Goal: Task Accomplishment & Management: Manage account settings

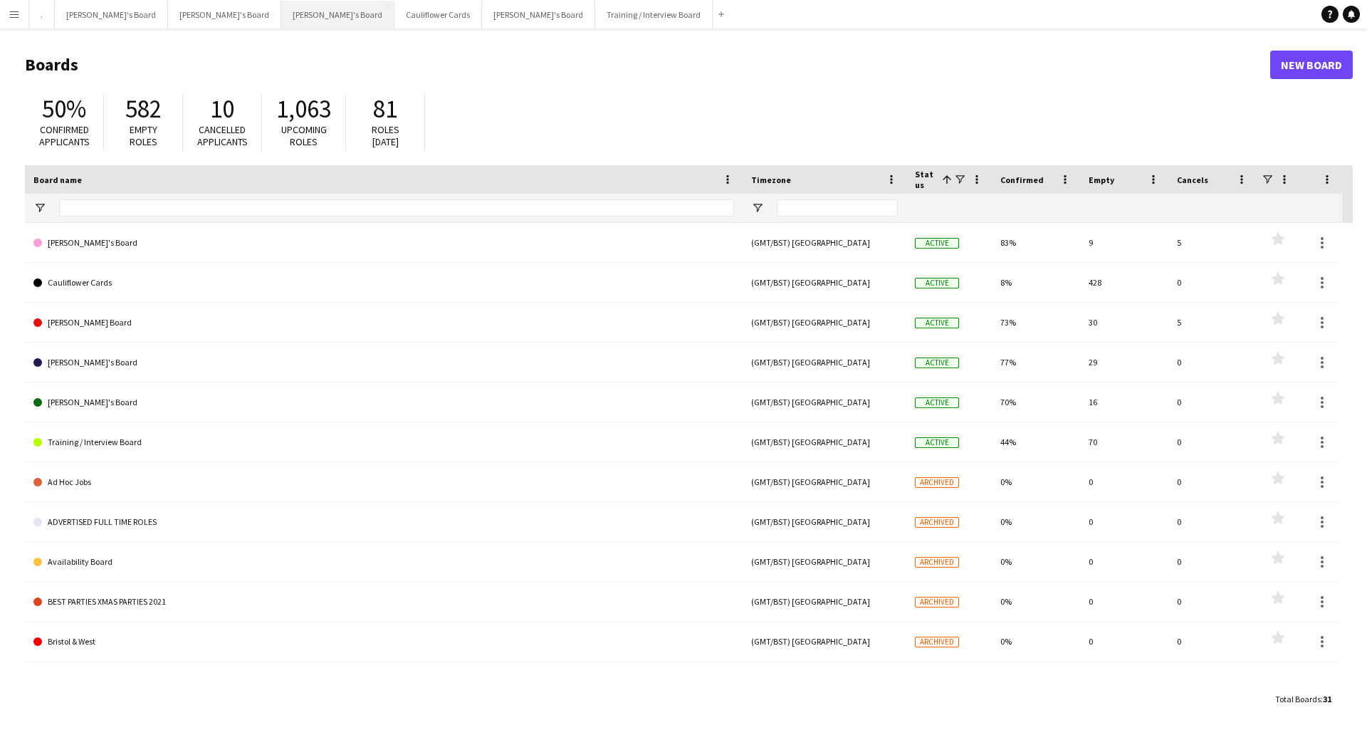
click at [281, 15] on button "[PERSON_NAME]'s Board Close" at bounding box center [337, 15] width 113 height 28
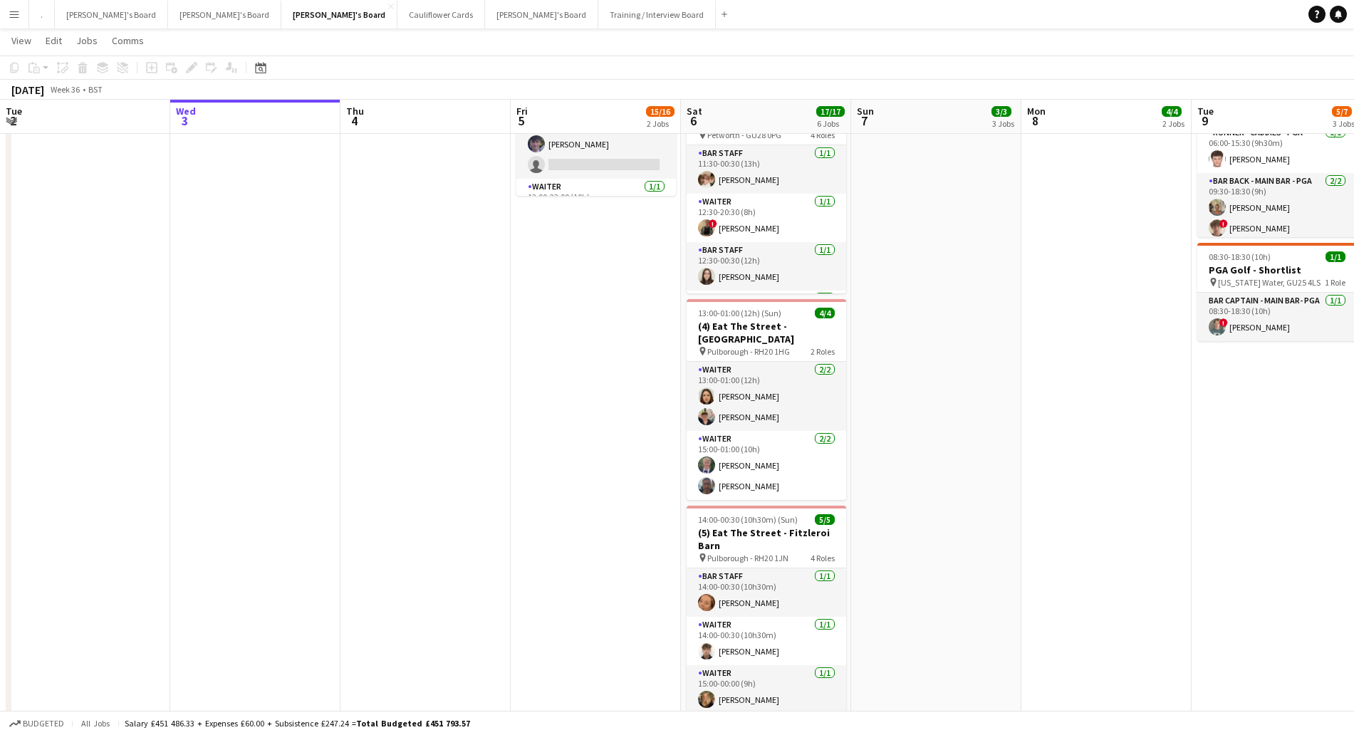
scroll to position [0, 340]
drag, startPoint x: 1362, startPoint y: 258, endPoint x: 988, endPoint y: 288, distance: 375.8
click at [988, 288] on app-date-cell "Great Big Event Company x3 Staff 08:00-17:00 (9h) 1/1 PGA Golf - Shortlist pin …" at bounding box center [937, 256] width 170 height 986
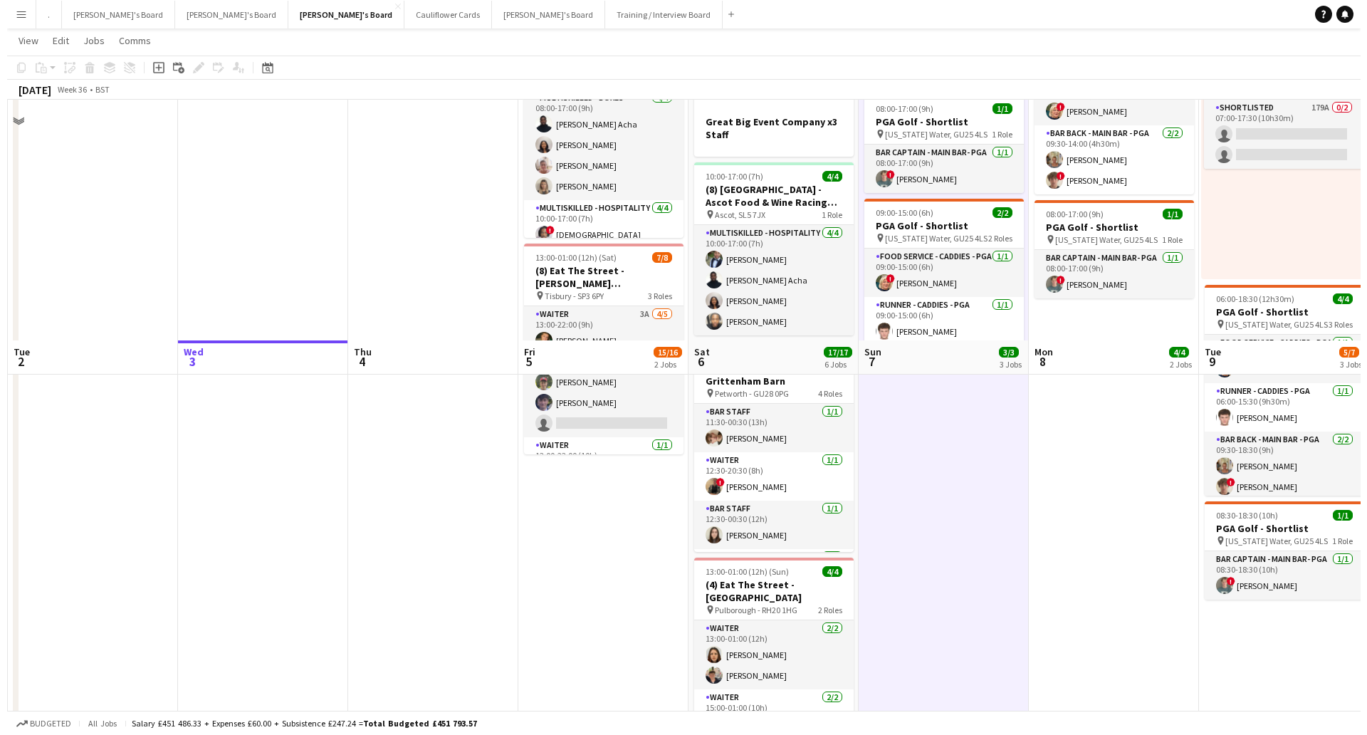
scroll to position [0, 0]
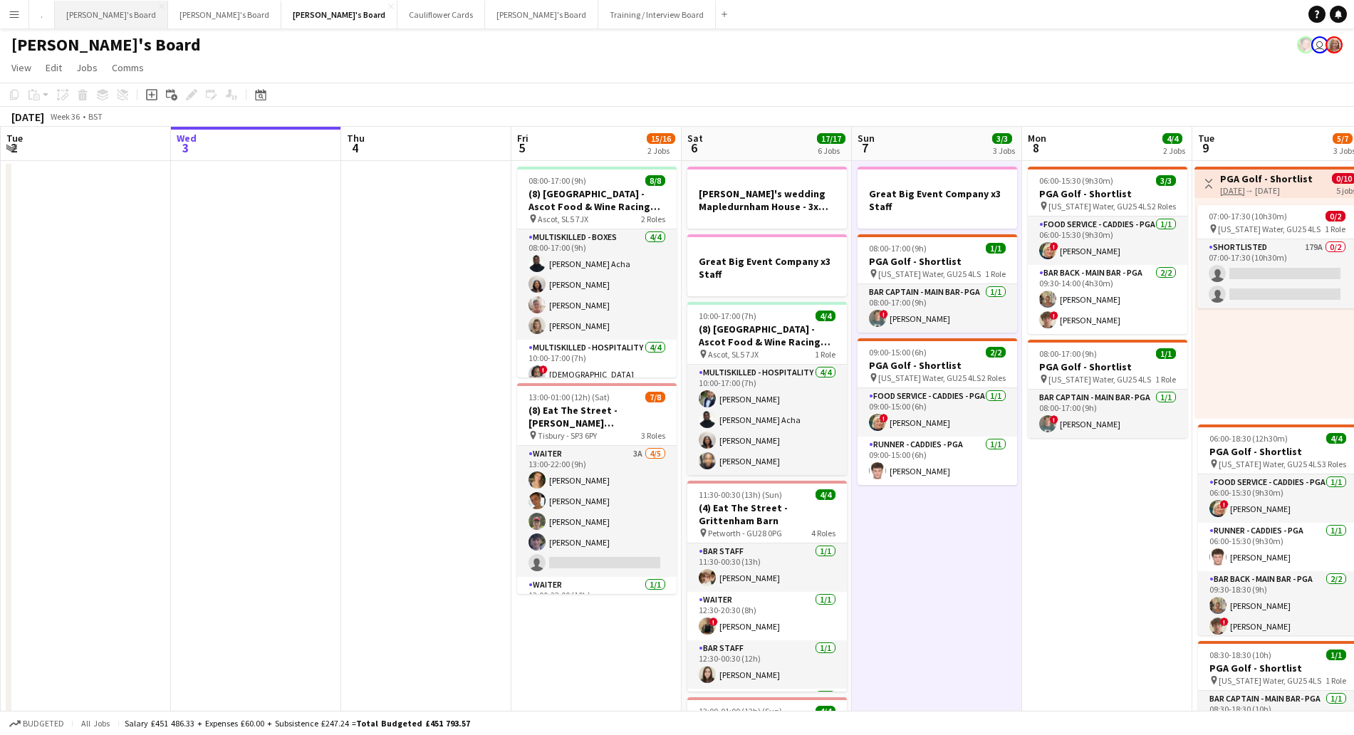
click at [83, 15] on button "[PERSON_NAME]'s Board Close" at bounding box center [111, 15] width 113 height 28
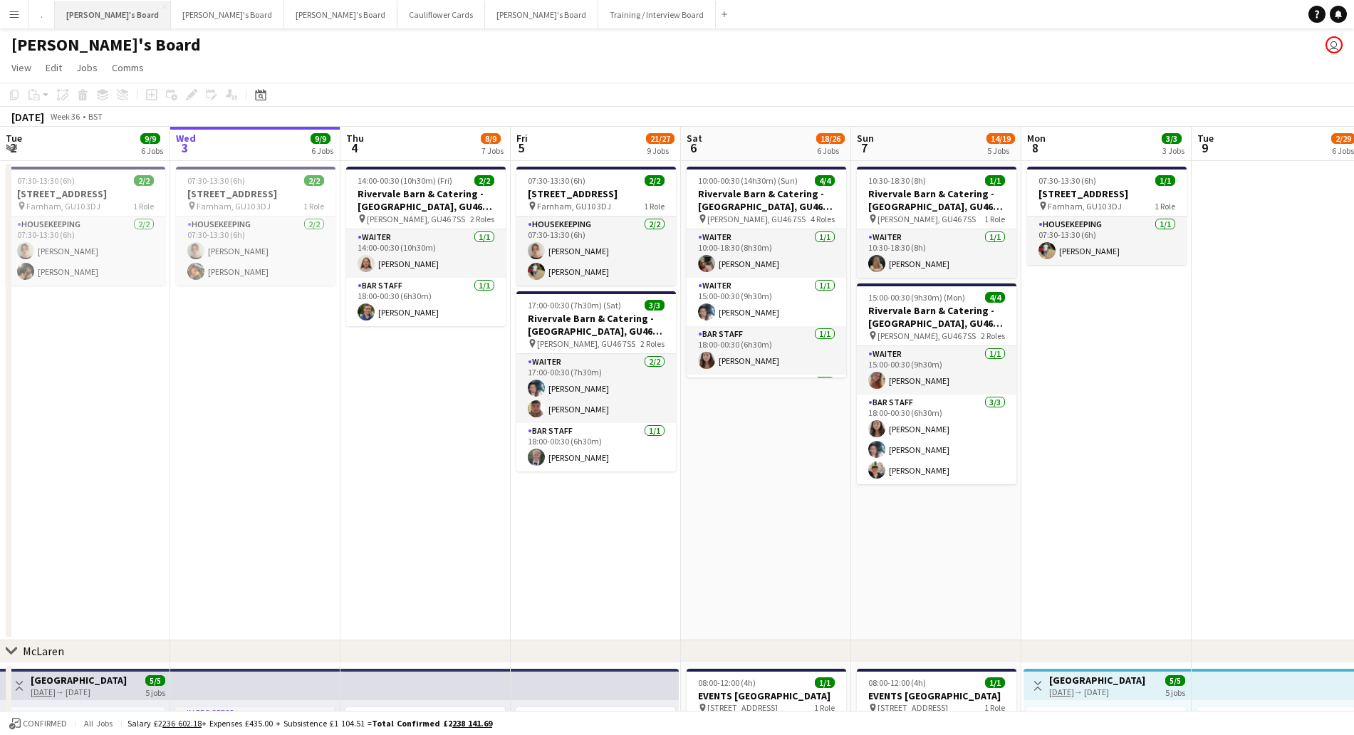
click at [83, 21] on button "[PERSON_NAME]'s Board Close" at bounding box center [113, 15] width 116 height 28
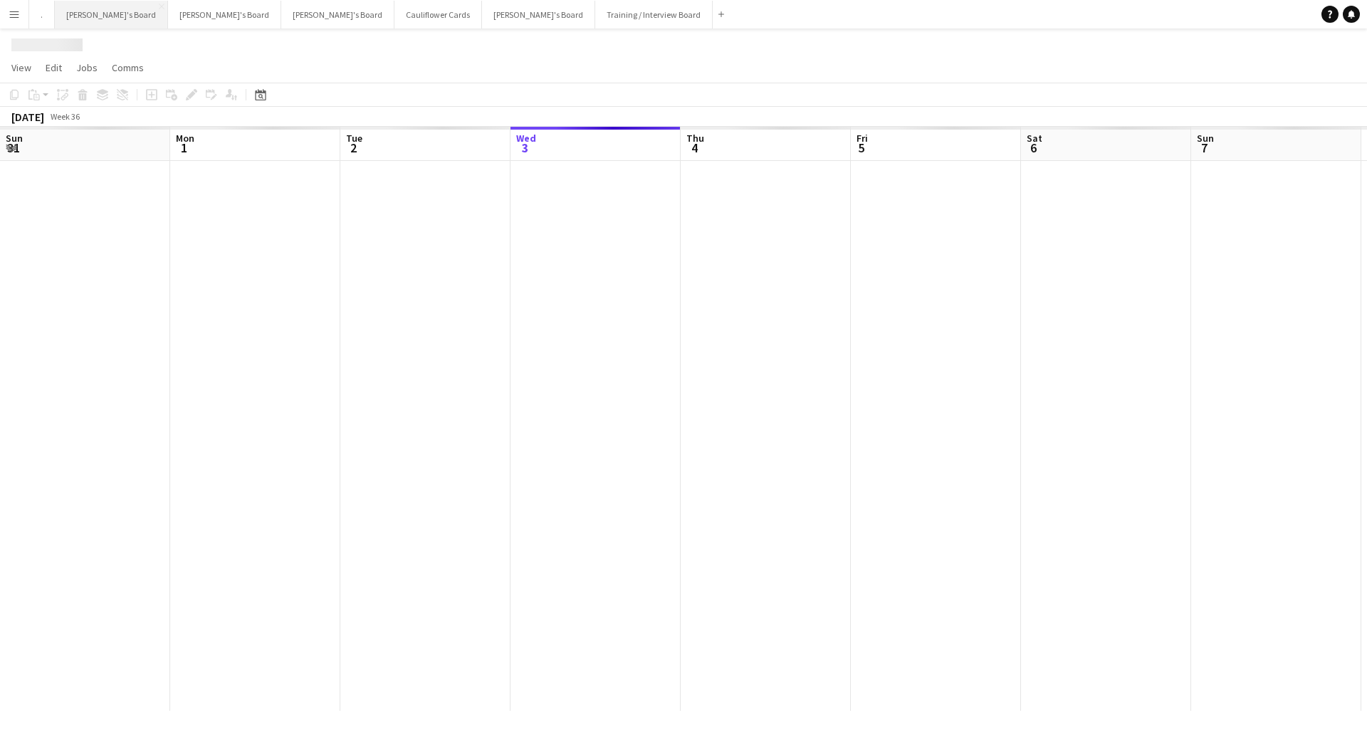
scroll to position [0, 340]
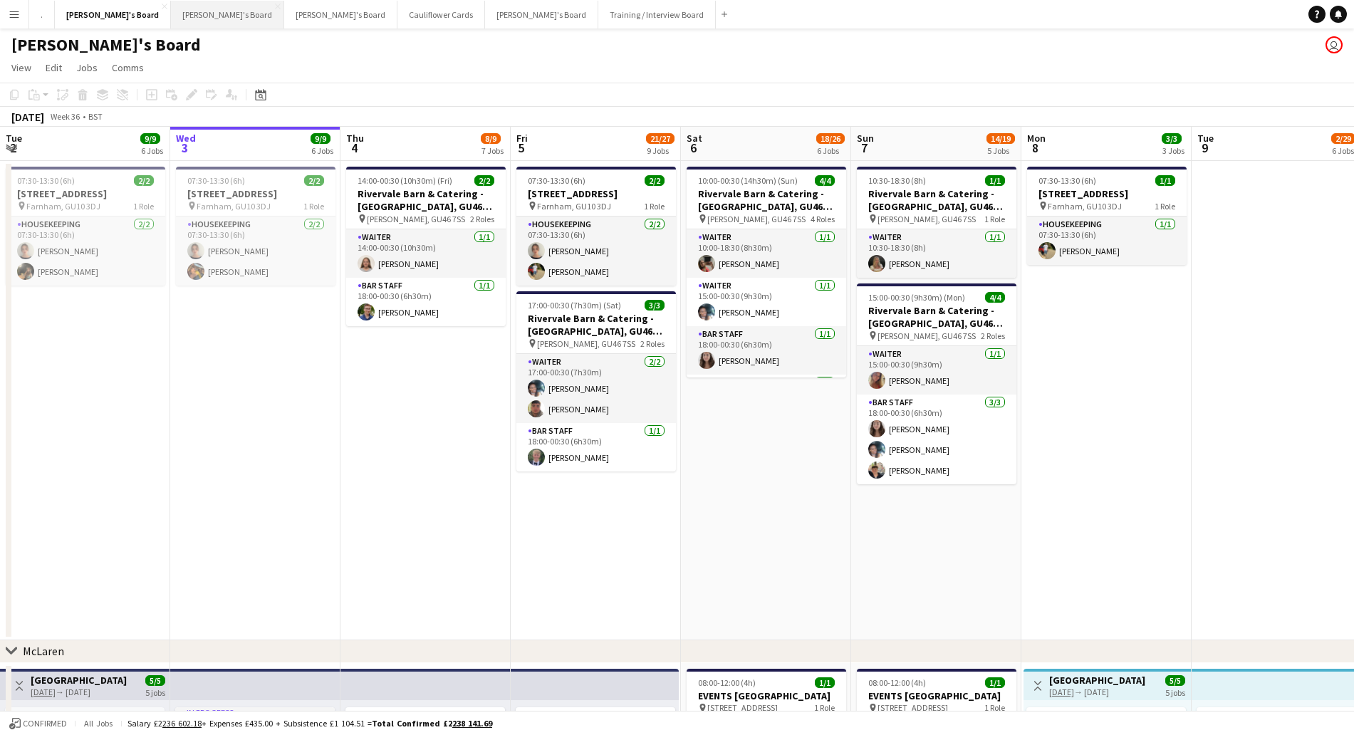
click at [171, 18] on button "[PERSON_NAME]'s Board Close" at bounding box center [227, 15] width 113 height 28
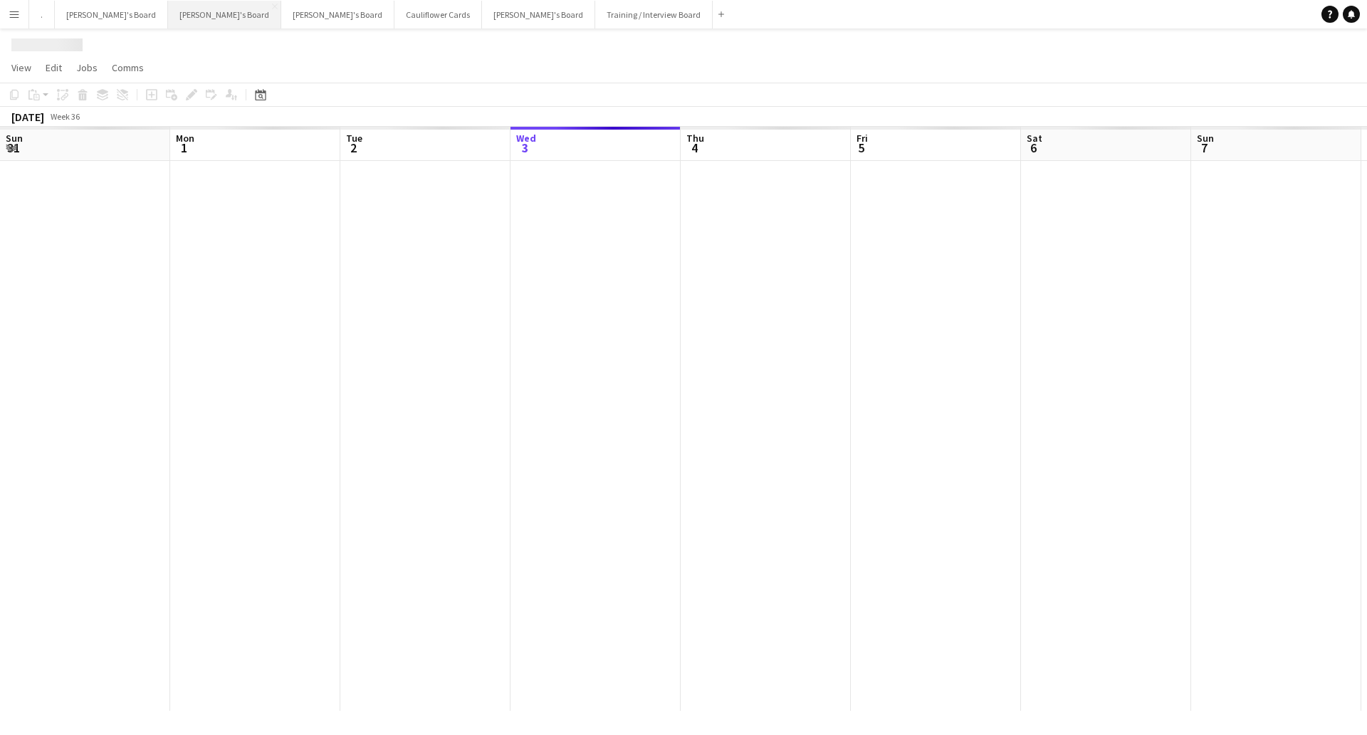
scroll to position [0, 340]
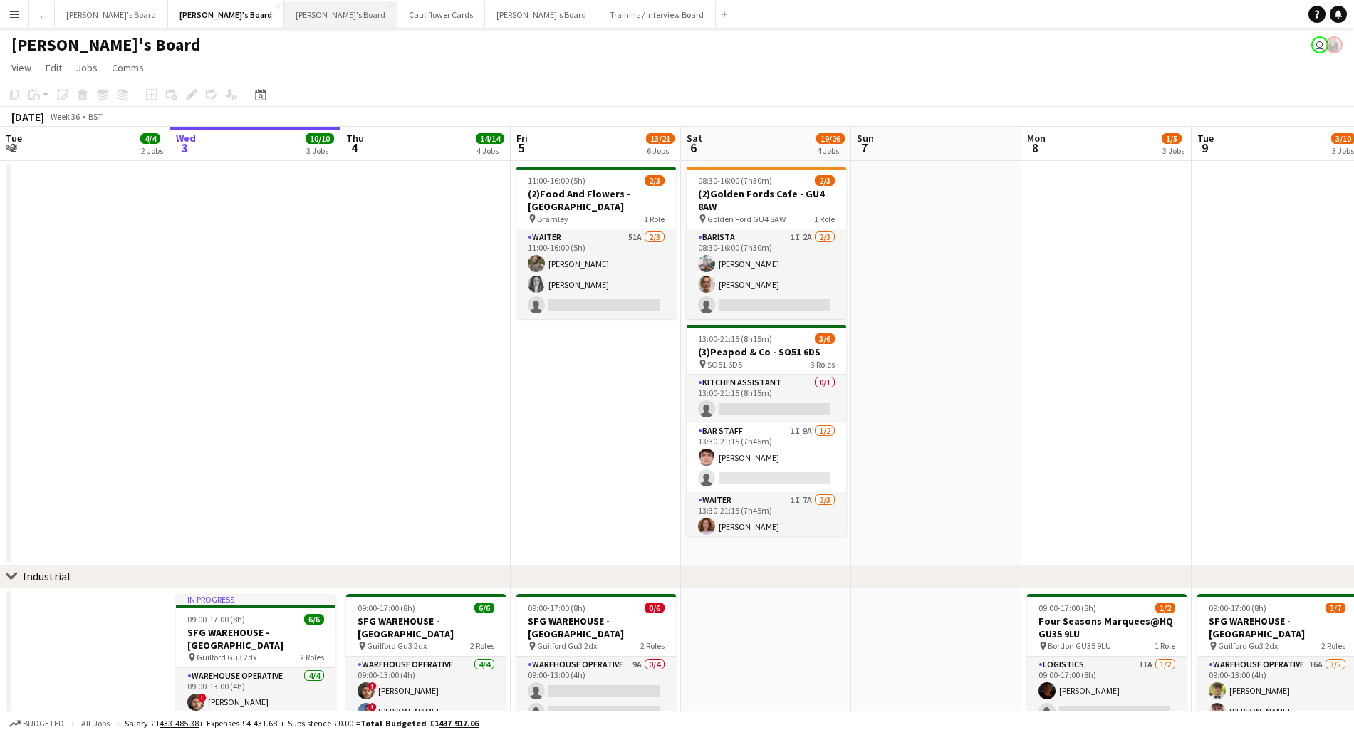
click at [284, 21] on button "[PERSON_NAME]'s Board Close" at bounding box center [340, 15] width 113 height 28
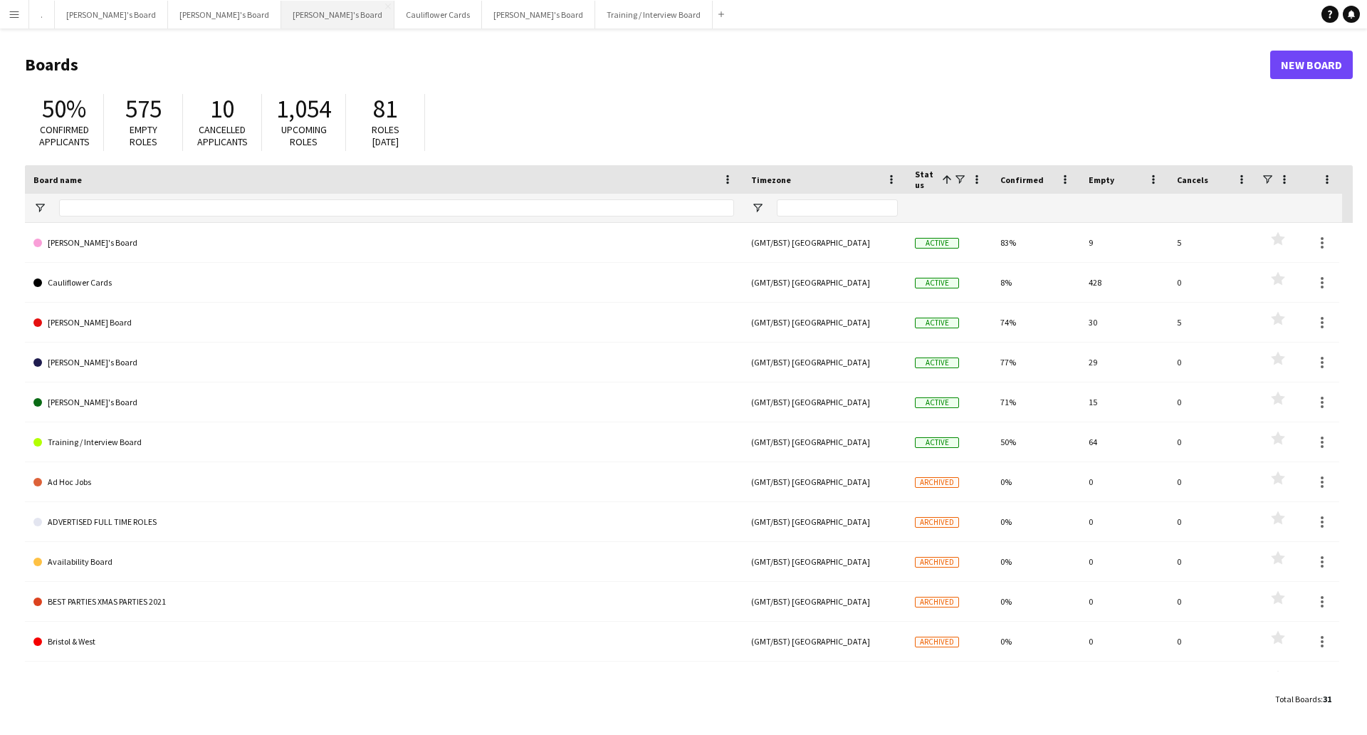
click at [281, 11] on button "[PERSON_NAME]'s Board Close" at bounding box center [337, 15] width 113 height 28
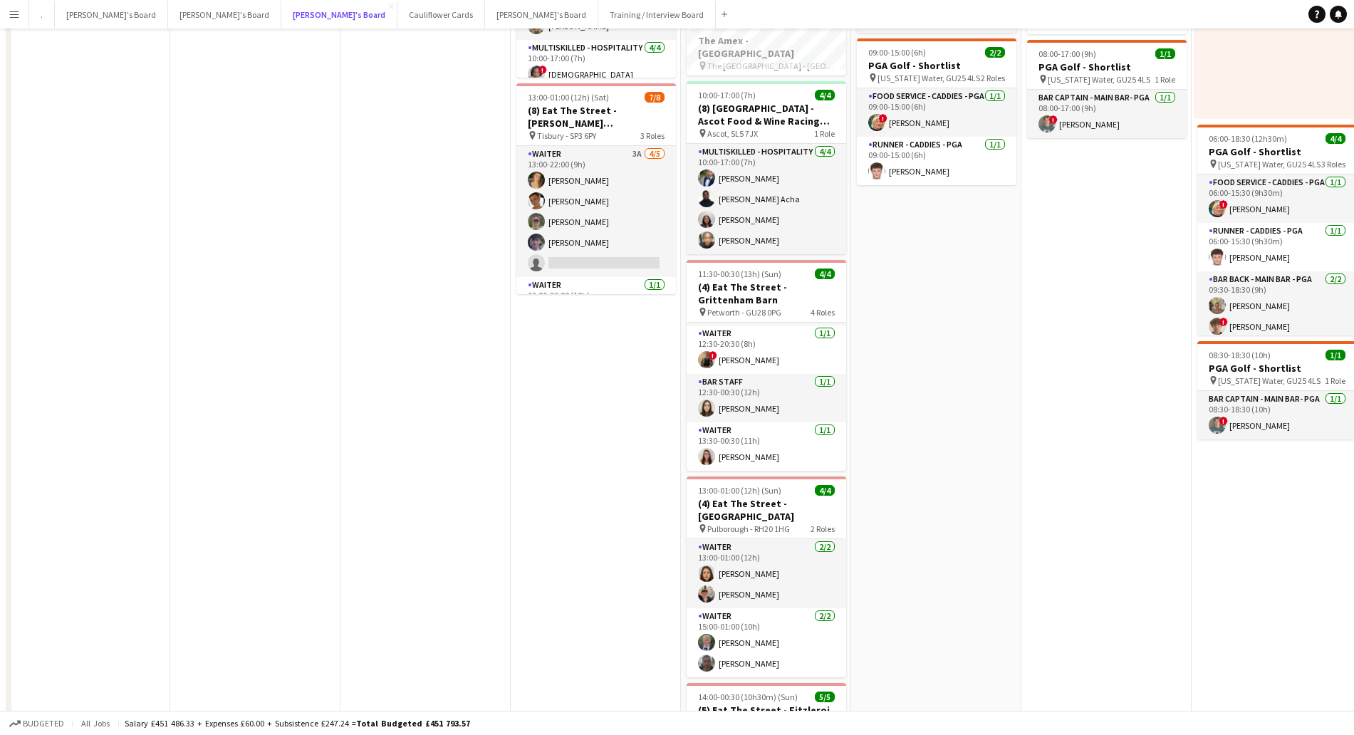
scroll to position [1, 0]
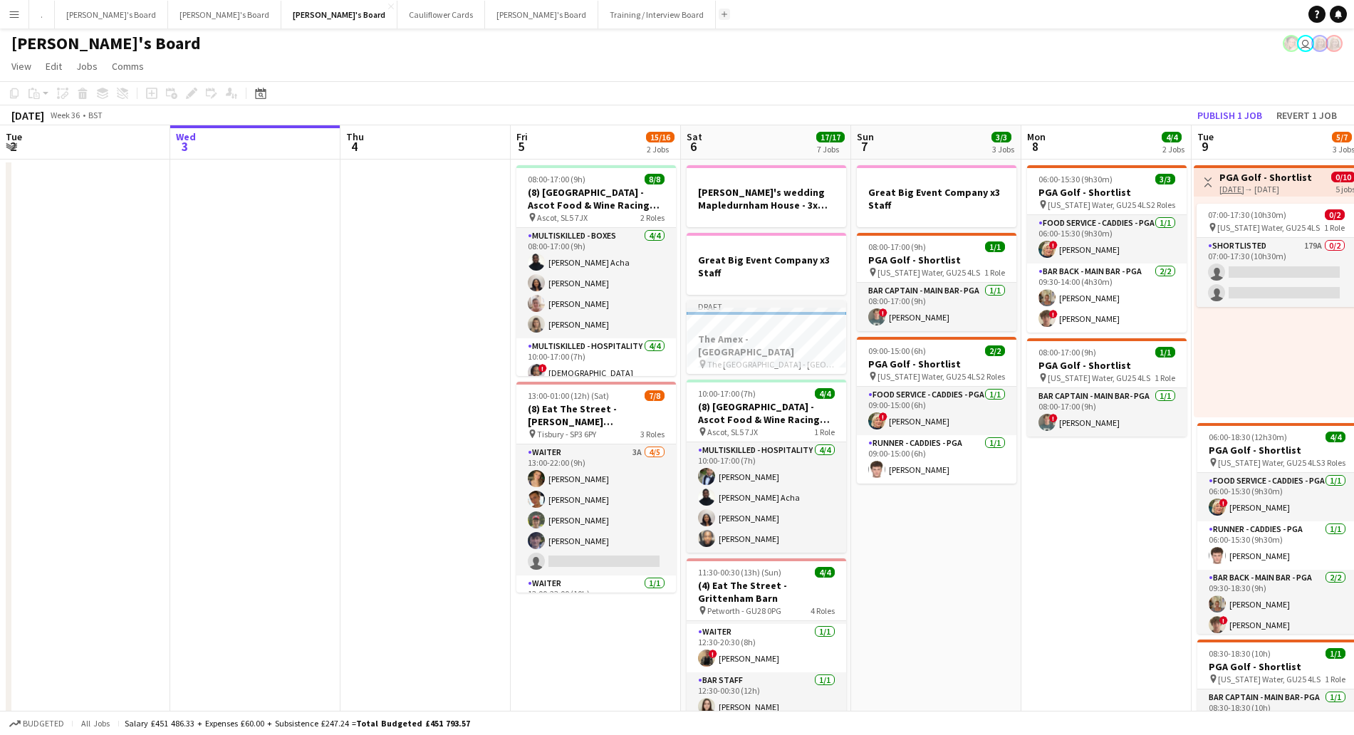
click at [719, 17] on button "Add" at bounding box center [724, 14] width 11 height 11
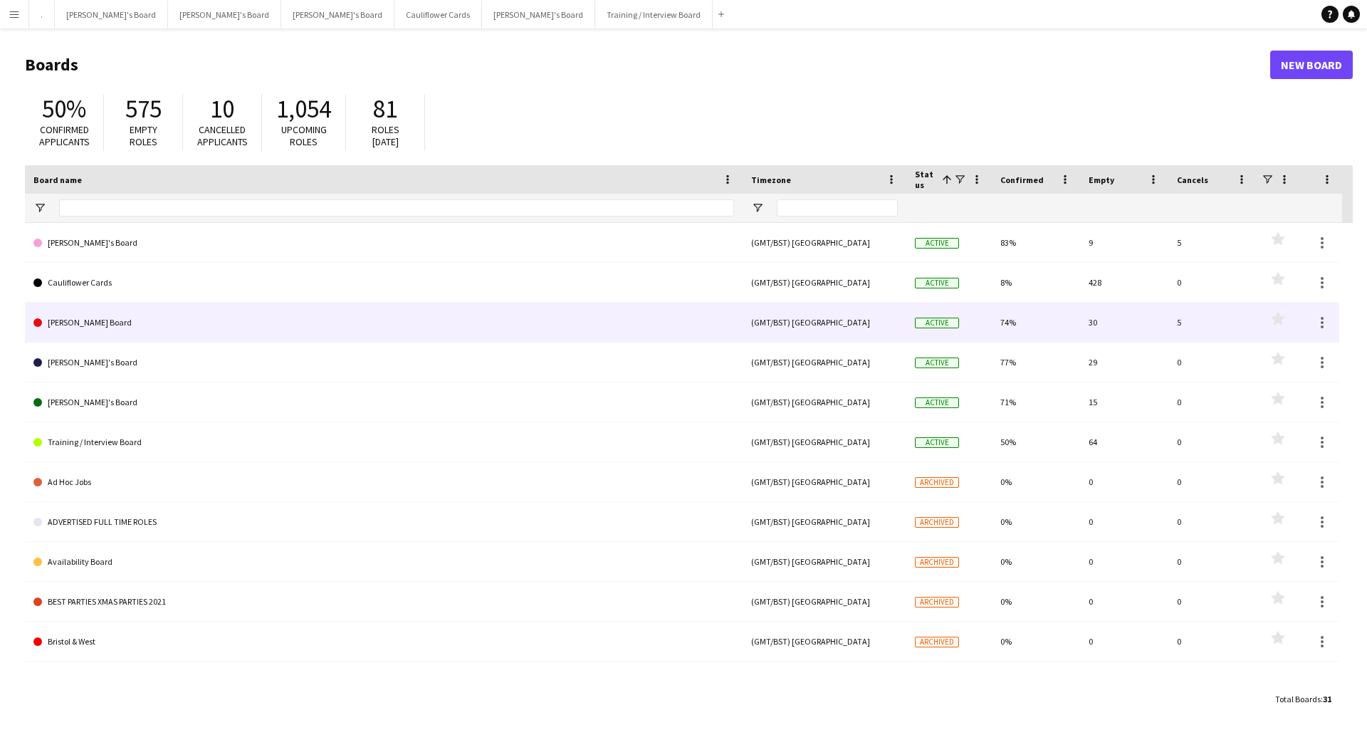
click at [73, 320] on link "[PERSON_NAME] Board" at bounding box center [383, 323] width 701 height 40
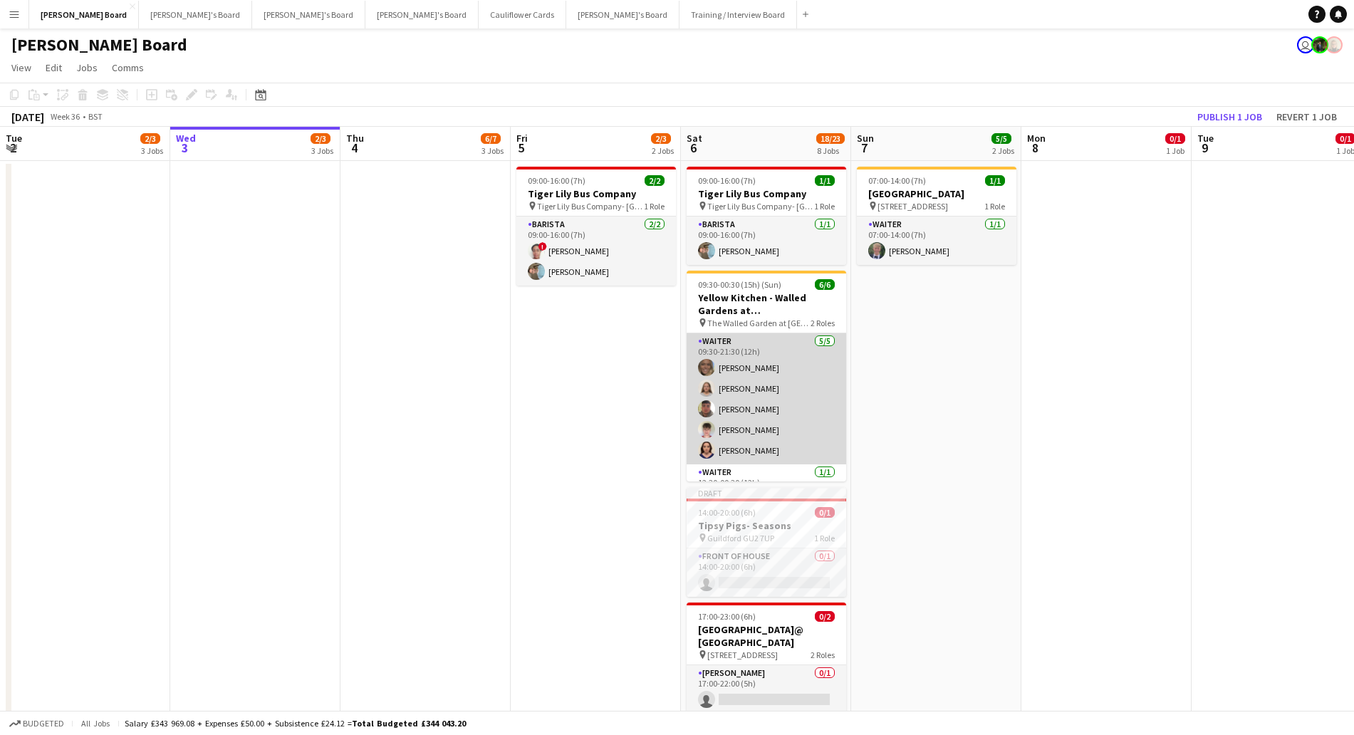
click at [769, 444] on app-card-role "Waiter 5/5 09:30-21:30 (12h) Anna Simmonds Charlotte Dix zachary hill James Orr…" at bounding box center [767, 398] width 160 height 131
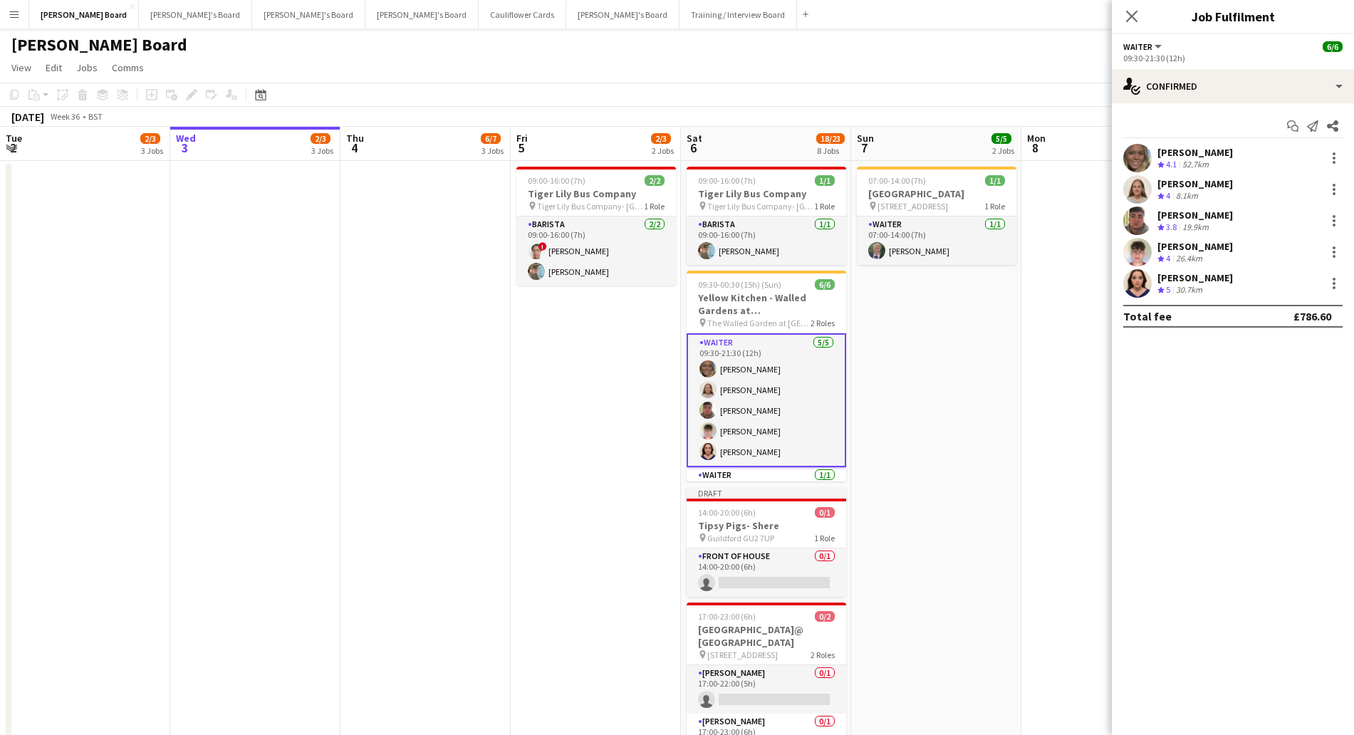
drag, startPoint x: 1134, startPoint y: 18, endPoint x: 1131, endPoint y: 24, distance: 7.3
click at [1134, 18] on icon "Close pop-in" at bounding box center [1131, 16] width 11 height 11
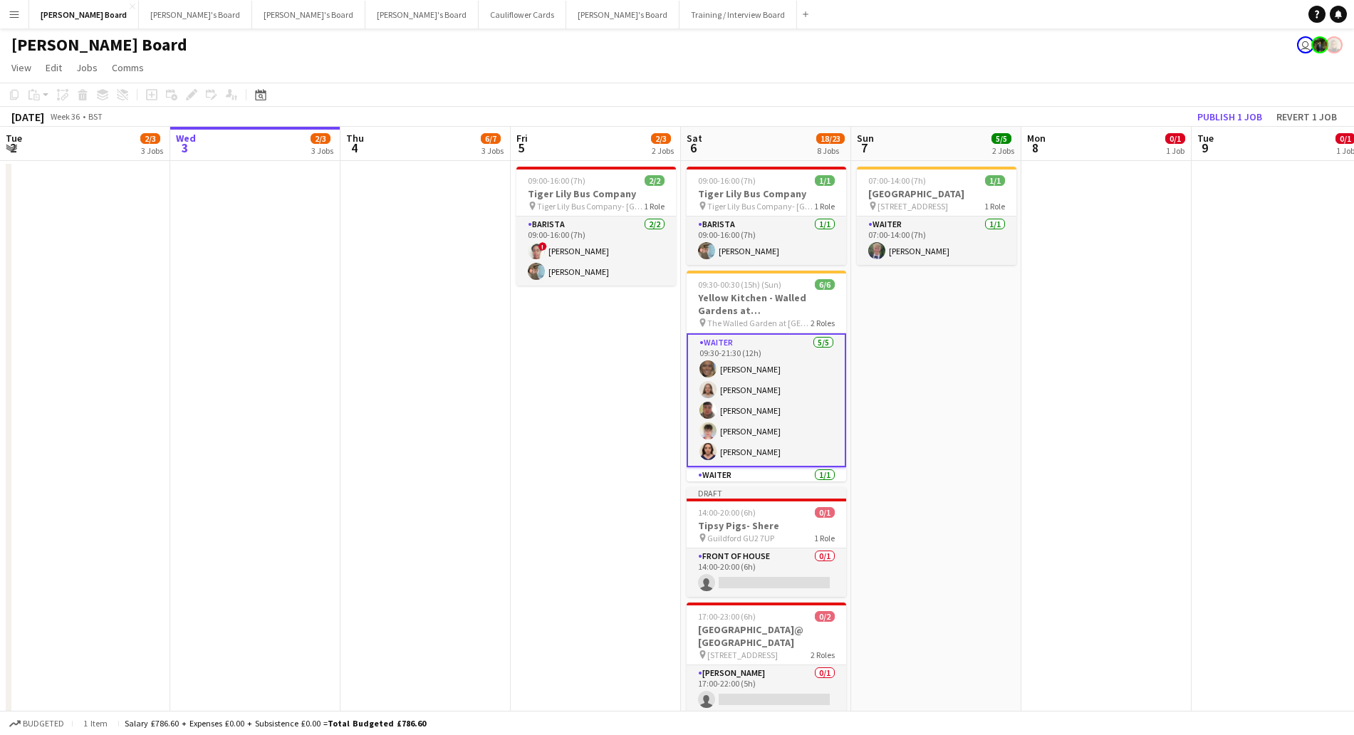
scroll to position [34, 0]
click at [778, 461] on app-card-role "Waiter 1/1 12:30-00:30 (12h) Rohan Malhotra" at bounding box center [767, 457] width 160 height 48
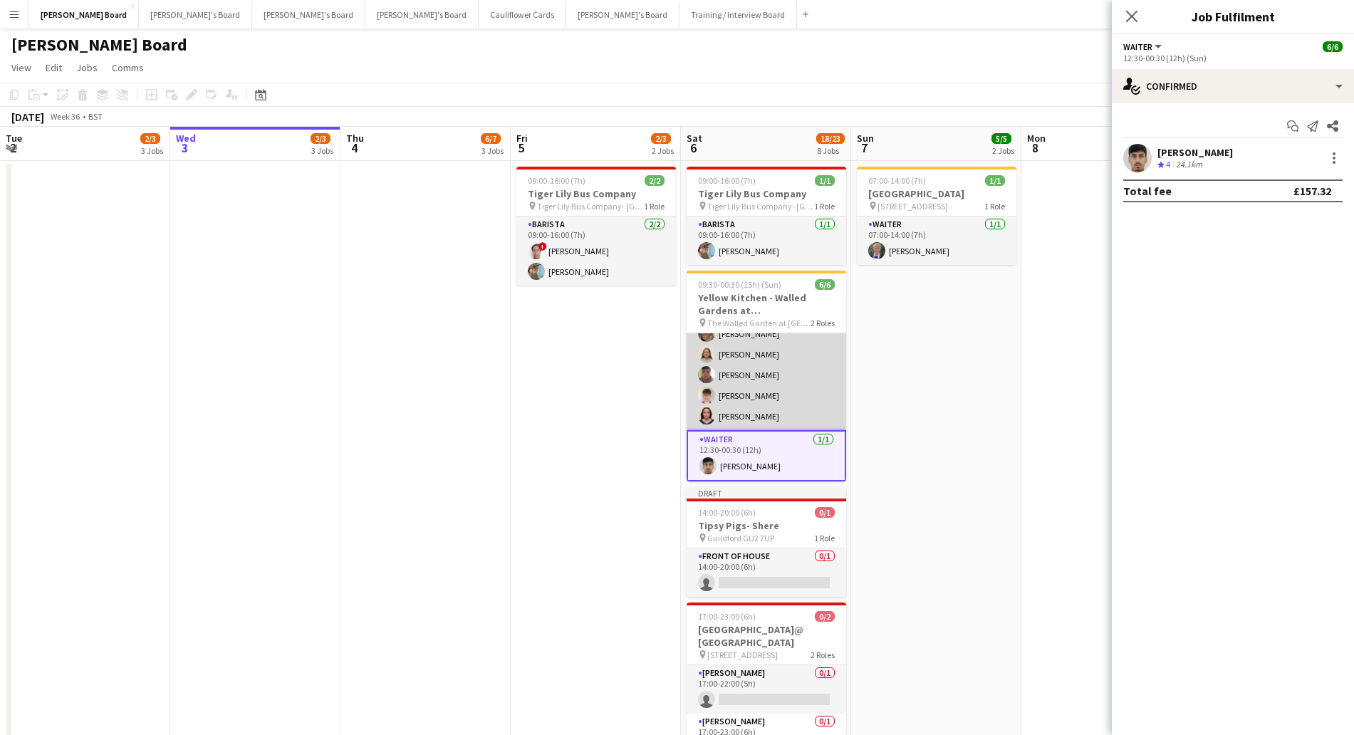
scroll to position [33, 0]
click at [767, 392] on app-card-role "Waiter 5/5 09:30-21:30 (12h) Anna Simmonds Charlotte Dix zachary hill James Orr…" at bounding box center [767, 366] width 160 height 131
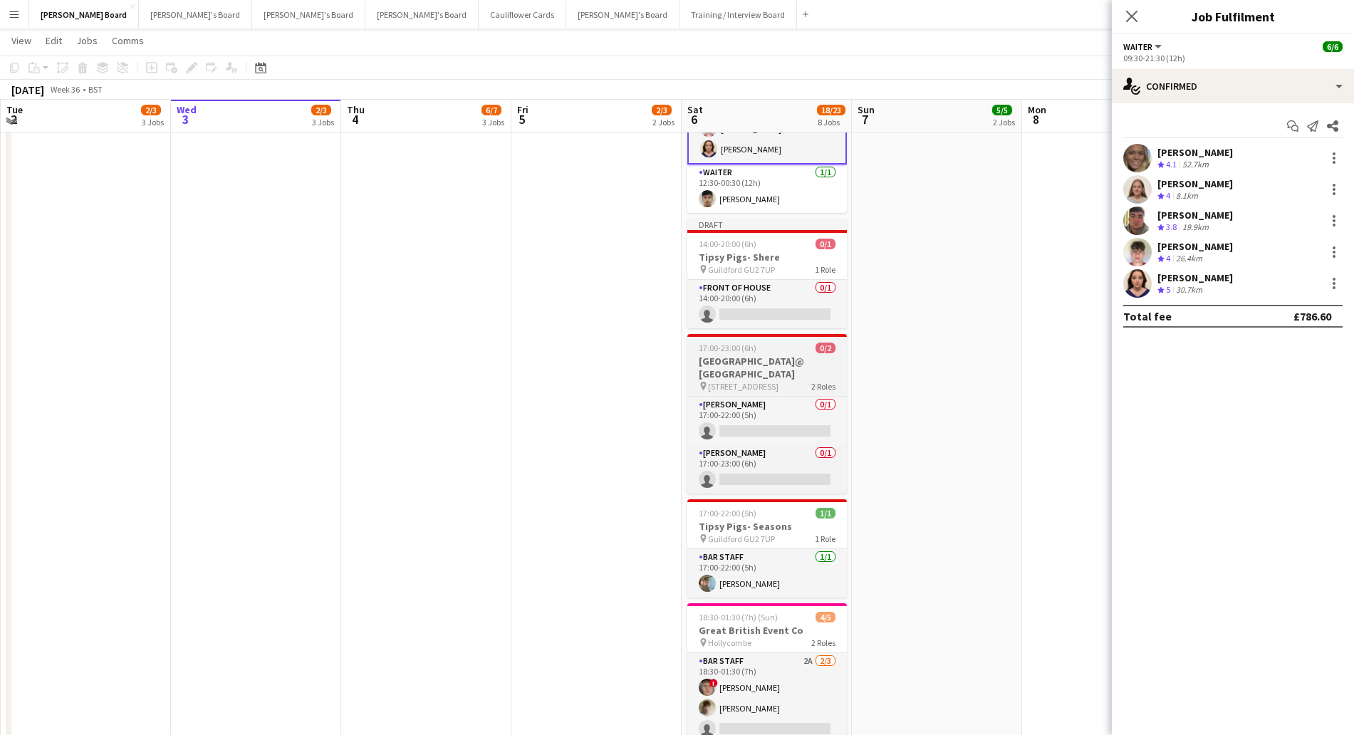
scroll to position [178, 0]
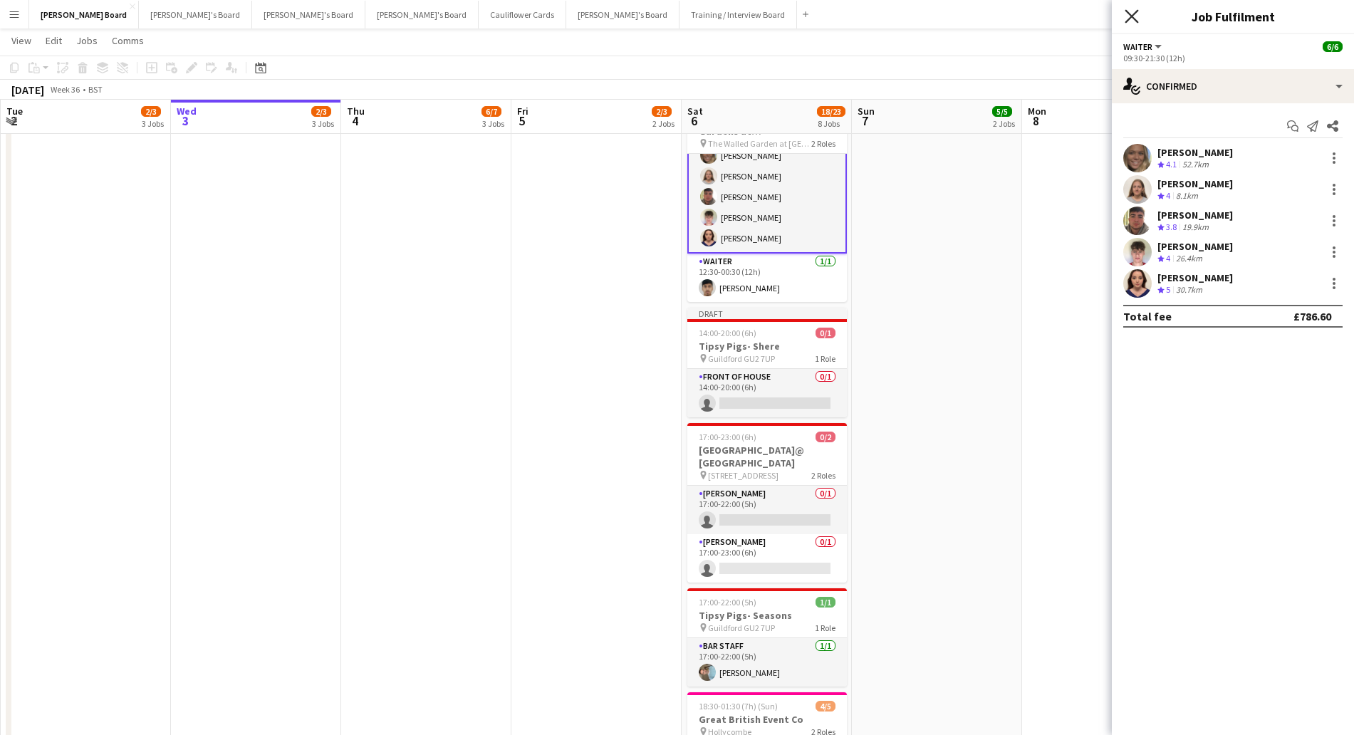
click at [1134, 14] on icon at bounding box center [1132, 16] width 14 height 14
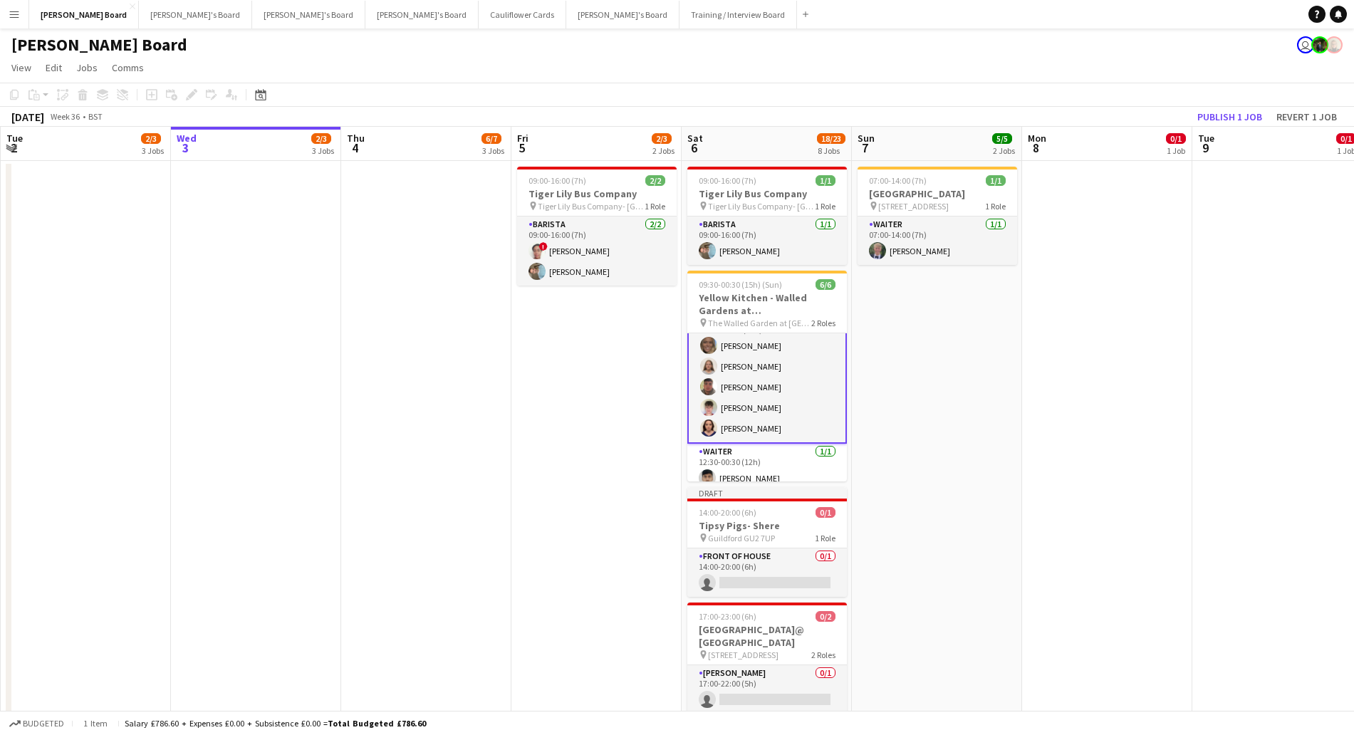
scroll to position [34, 0]
